Goal: Transaction & Acquisition: Book appointment/travel/reservation

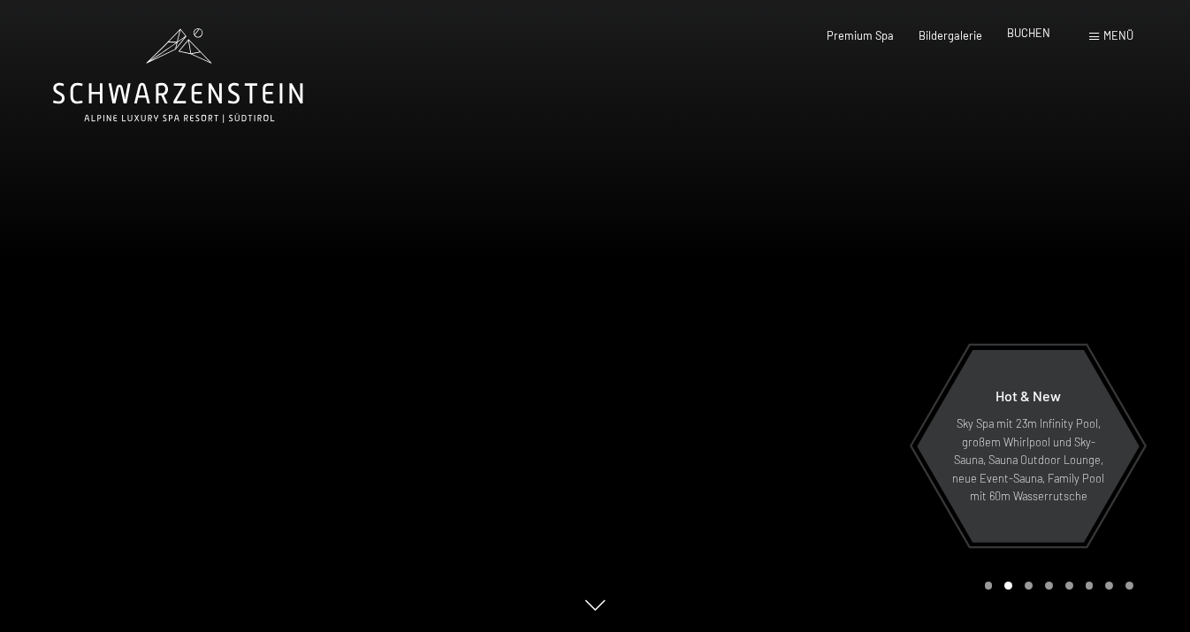
click at [1029, 32] on span "BUCHEN" at bounding box center [1028, 33] width 43 height 14
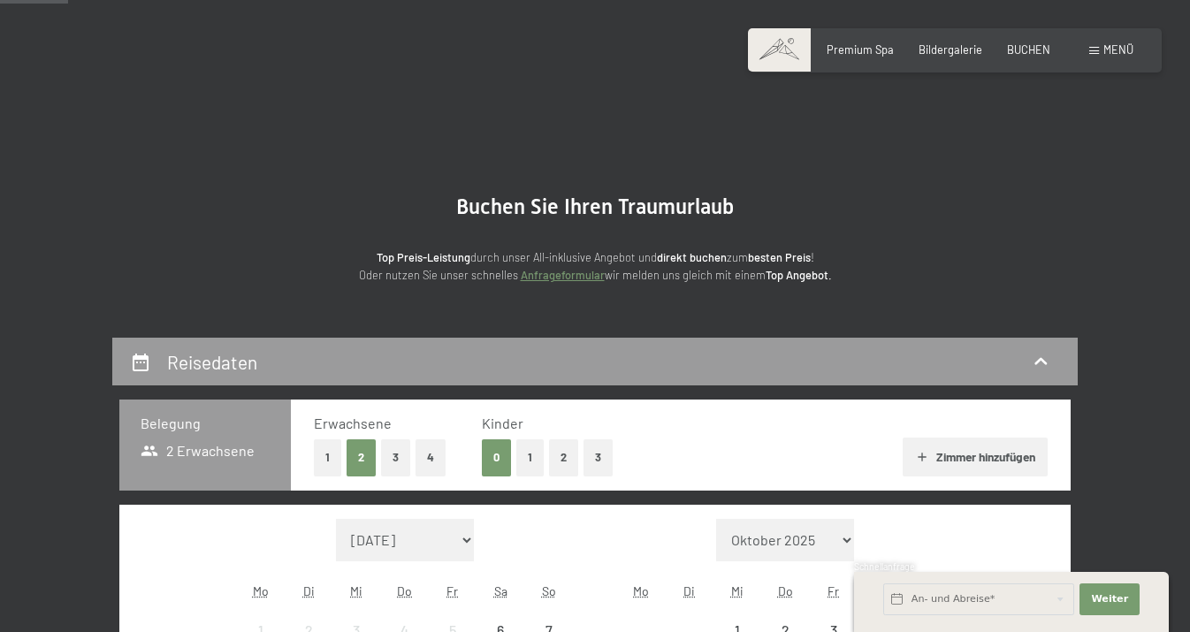
scroll to position [347, 0]
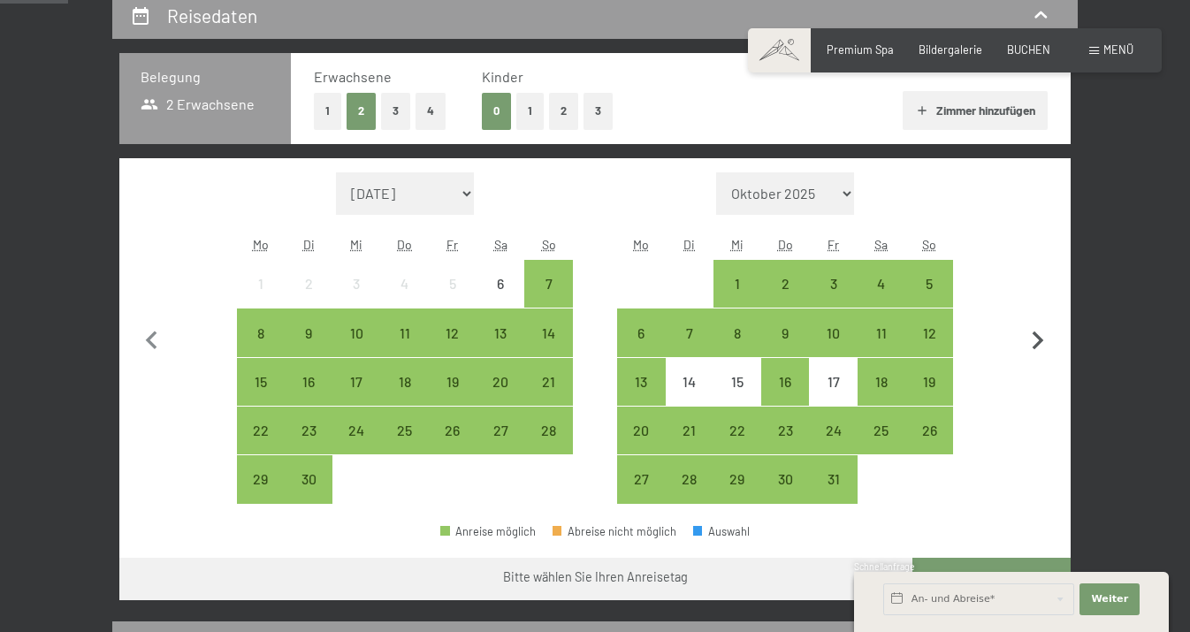
click at [1036, 338] on icon "button" at bounding box center [1037, 341] width 37 height 37
select select "2025-11-01"
select select "2025-12-01"
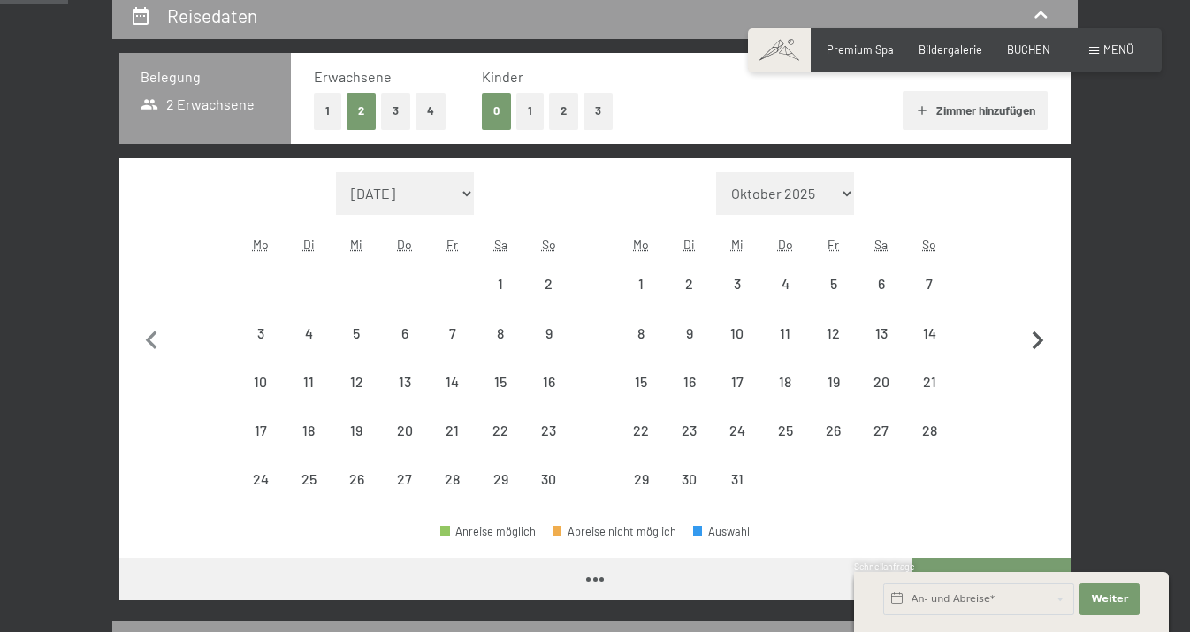
click at [1036, 338] on icon "button" at bounding box center [1037, 341] width 37 height 37
select select "2025-12-01"
select select "2026-01-01"
select select "2025-12-01"
select select "2026-01-01"
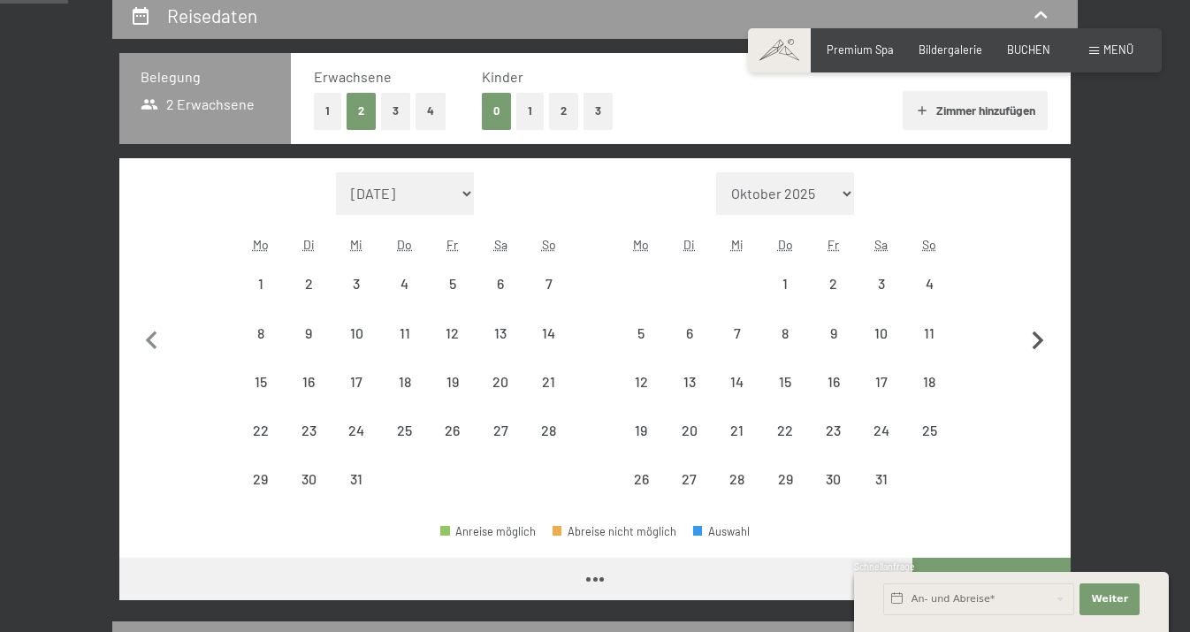
select select "2025-12-01"
select select "2026-01-01"
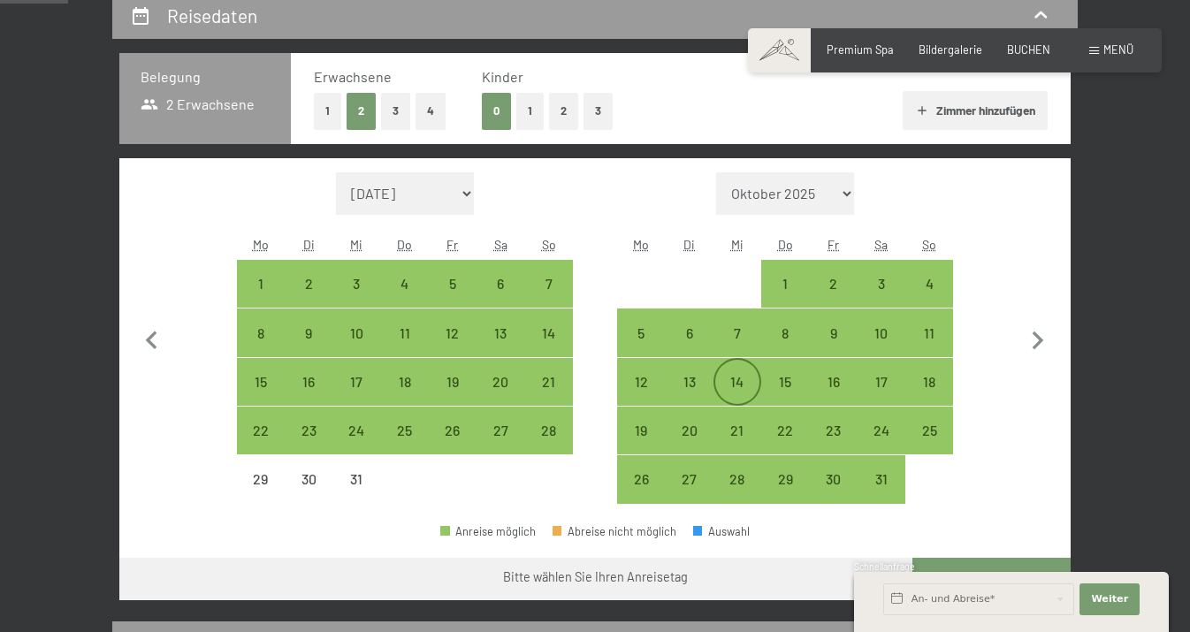
click at [734, 389] on div "14" at bounding box center [737, 397] width 44 height 44
select select "2025-12-01"
select select "2026-01-01"
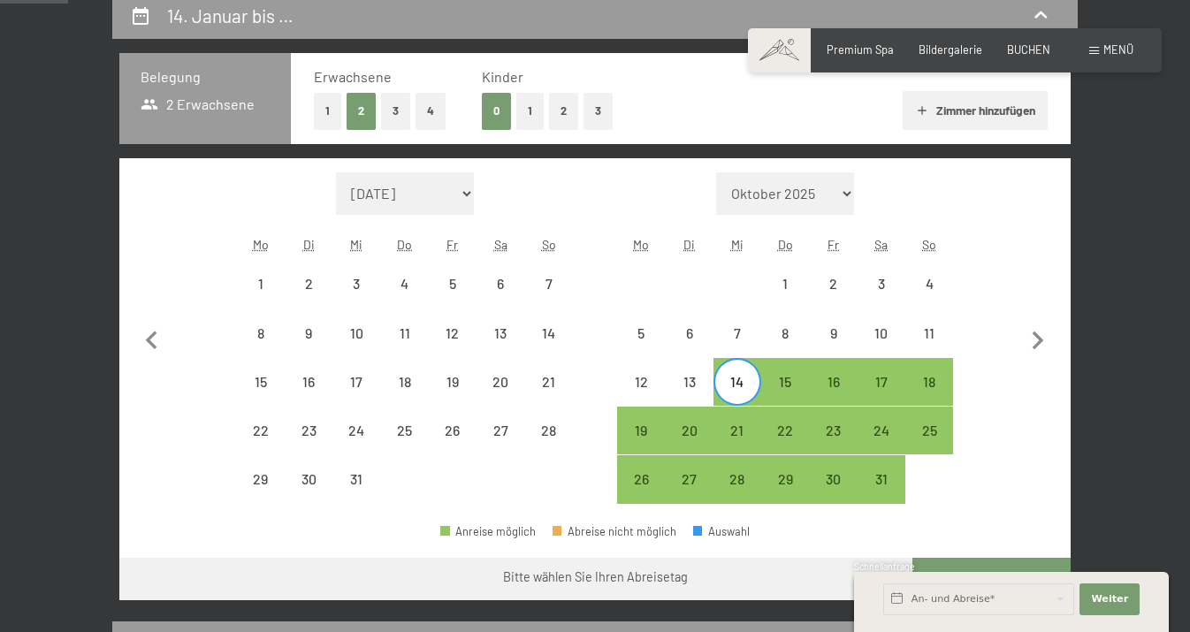
click at [616, 435] on div "Monat/Jahr September 2025 Oktober 2025 November 2025 Dezember 2025 Januar 2026 …" at bounding box center [595, 338] width 894 height 332
click at [634, 433] on div "19" at bounding box center [641, 445] width 44 height 44
select select "2025-12-01"
select select "2026-01-01"
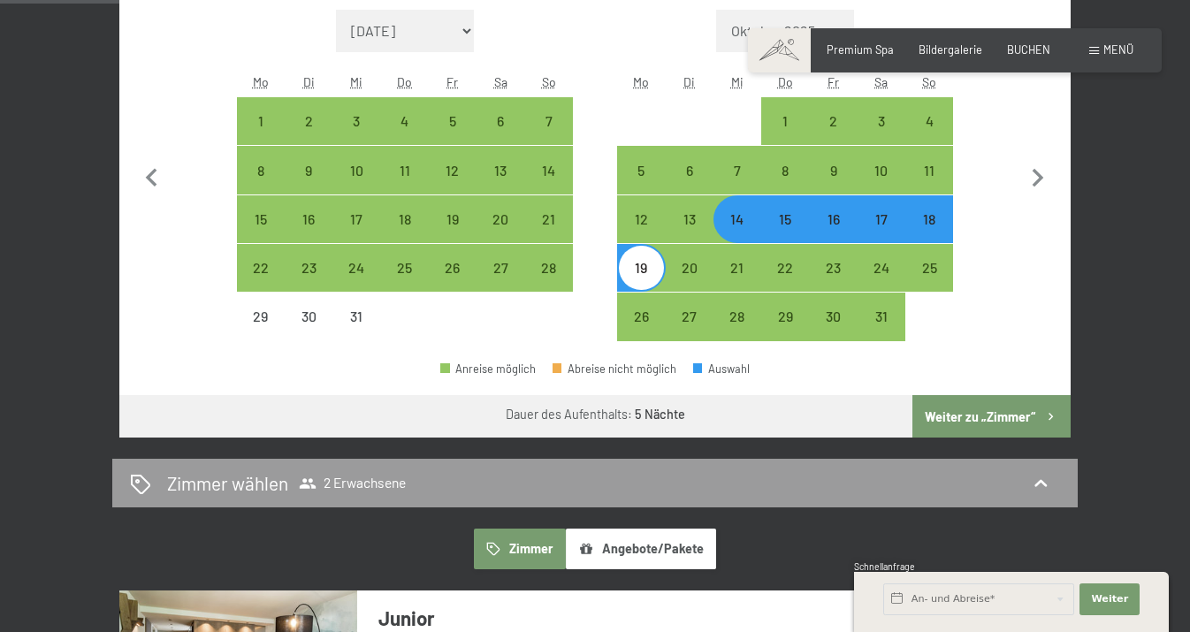
click at [981, 421] on button "Weiter zu „Zimmer“" at bounding box center [991, 416] width 158 height 42
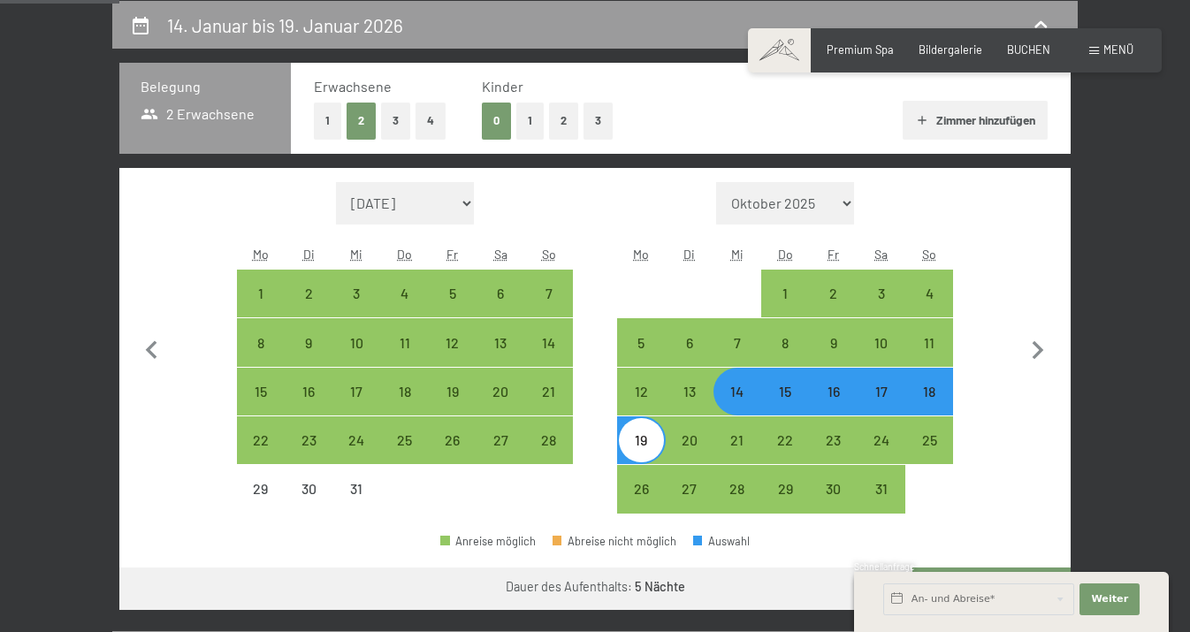
select select "2025-12-01"
select select "2026-01-01"
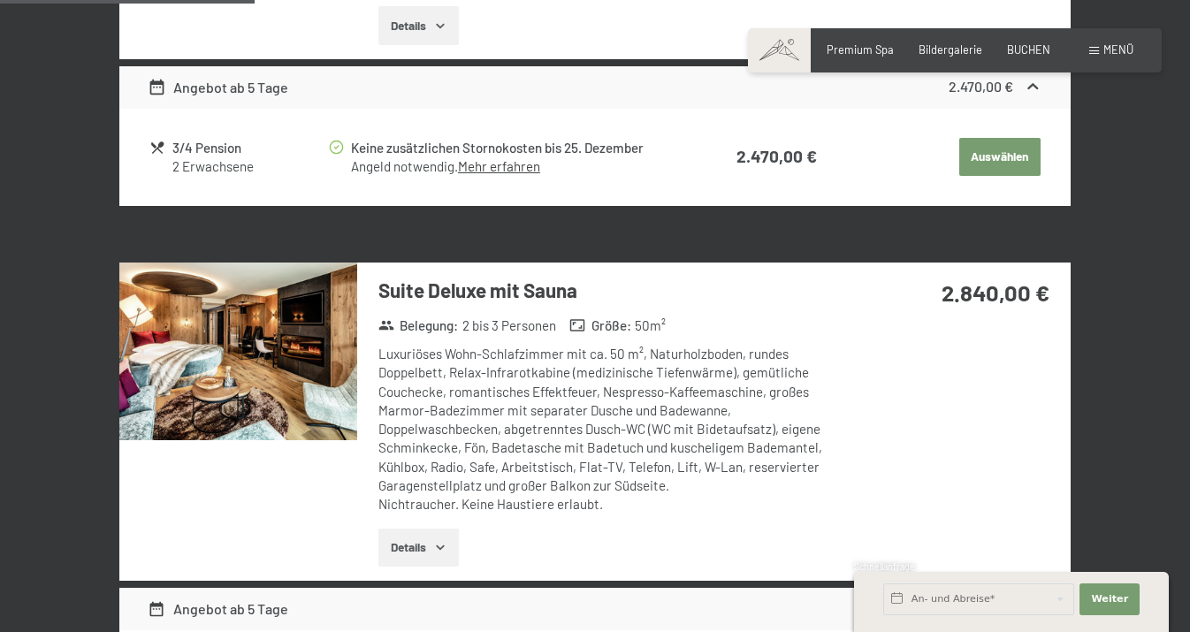
scroll to position [1252, 0]
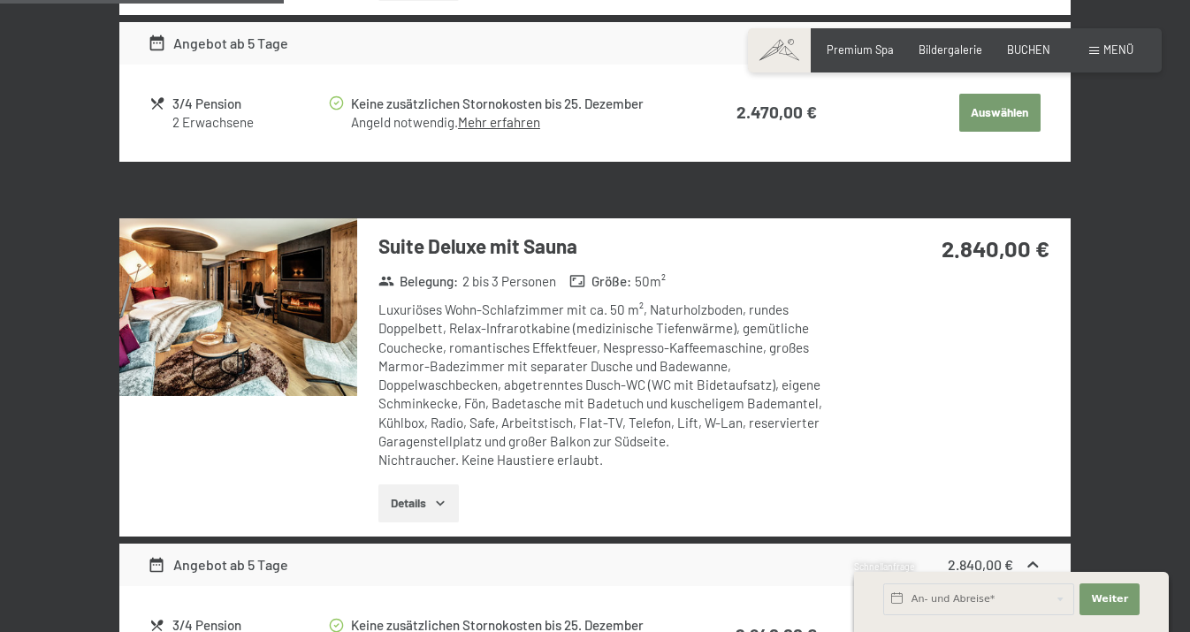
click at [286, 313] on img at bounding box center [238, 307] width 238 height 179
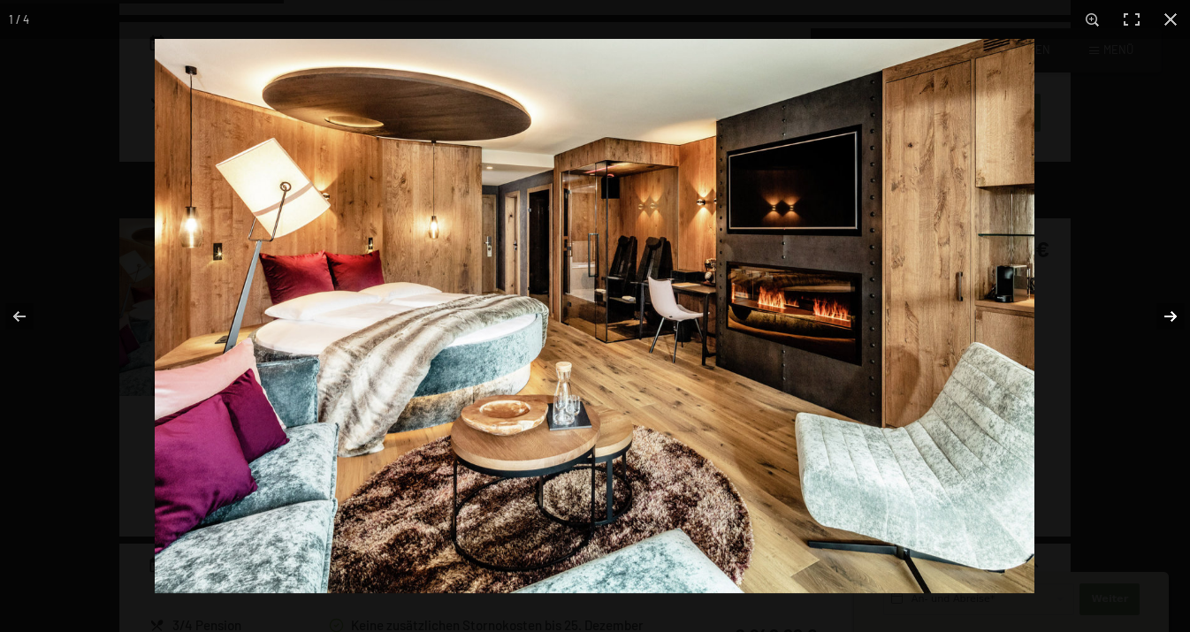
click at [1168, 314] on button "button" at bounding box center [1159, 316] width 62 height 88
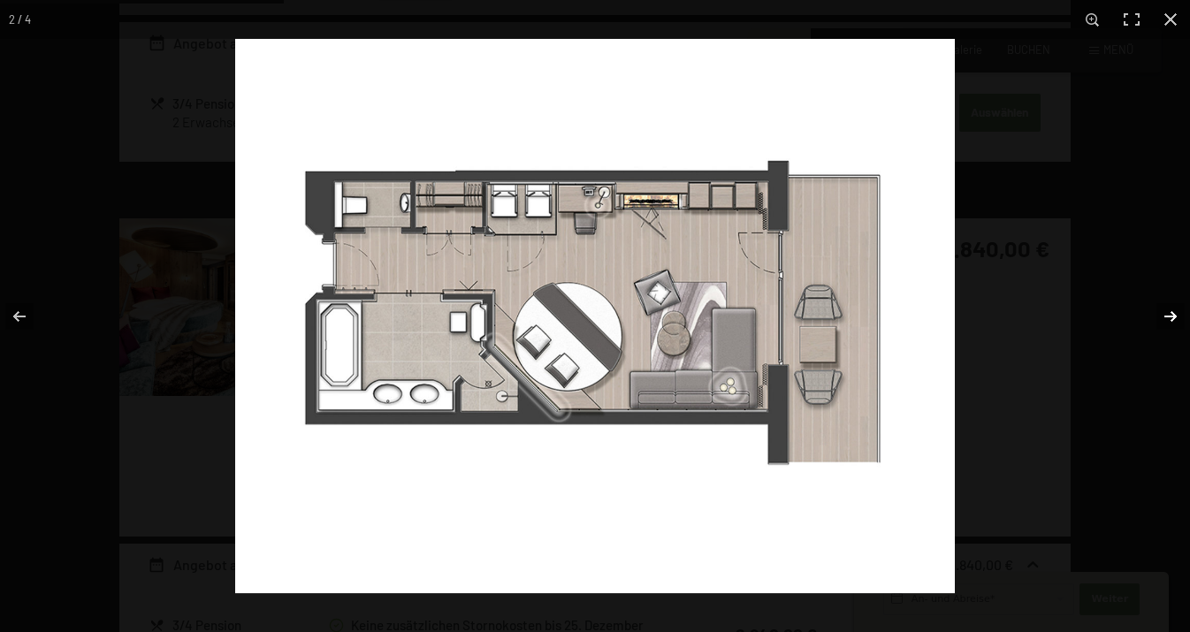
click at [1168, 314] on button "button" at bounding box center [1159, 316] width 62 height 88
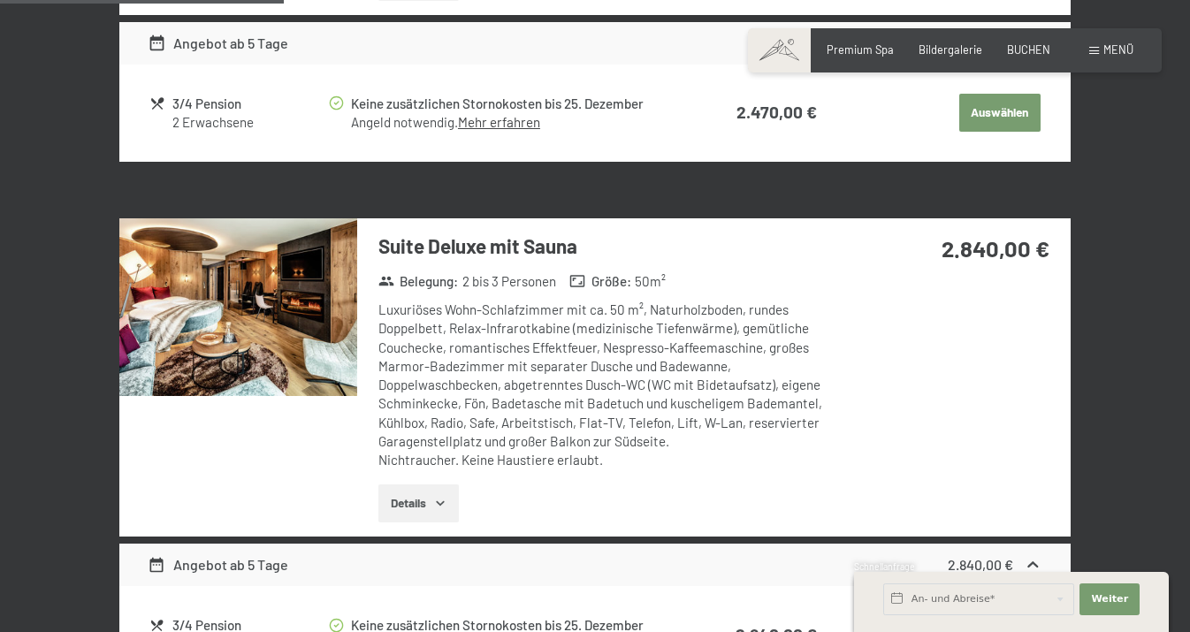
click at [0, 0] on button "button" at bounding box center [0, 0] width 0 height 0
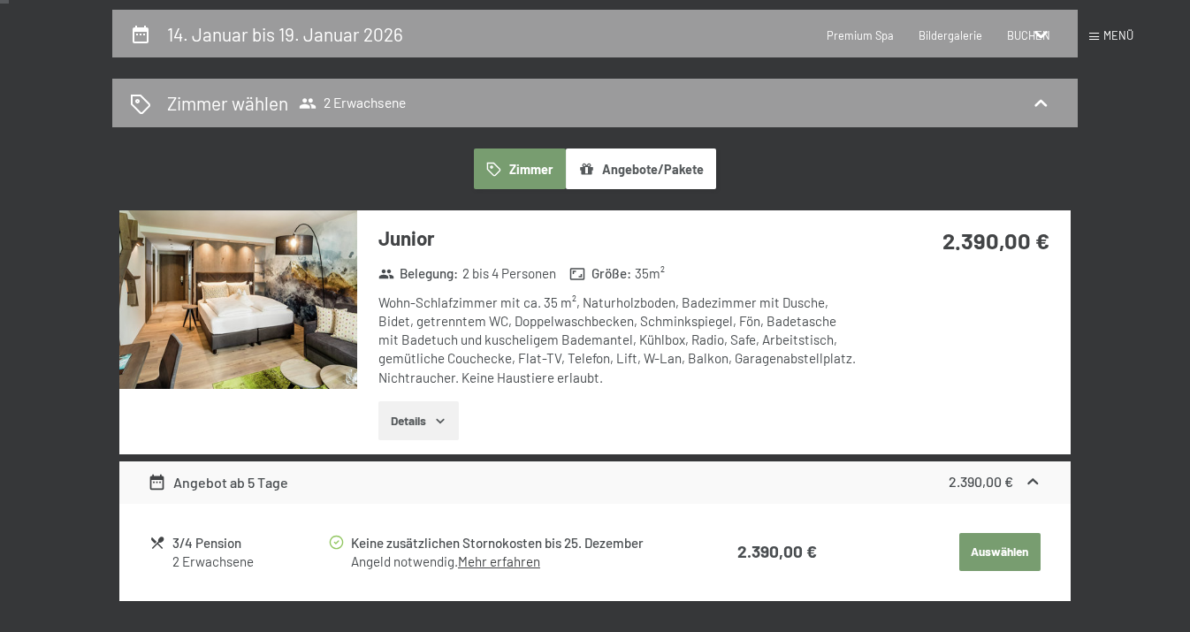
scroll to position [0, 0]
